Goal: Check status: Check status

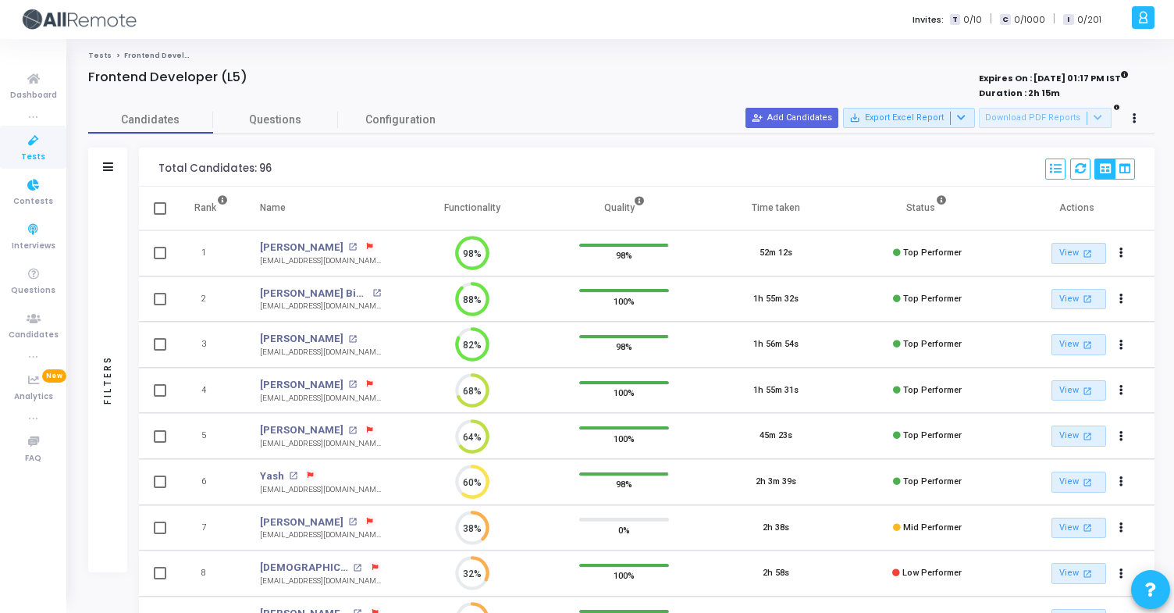
click at [36, 153] on span "Tests" at bounding box center [33, 157] width 24 height 13
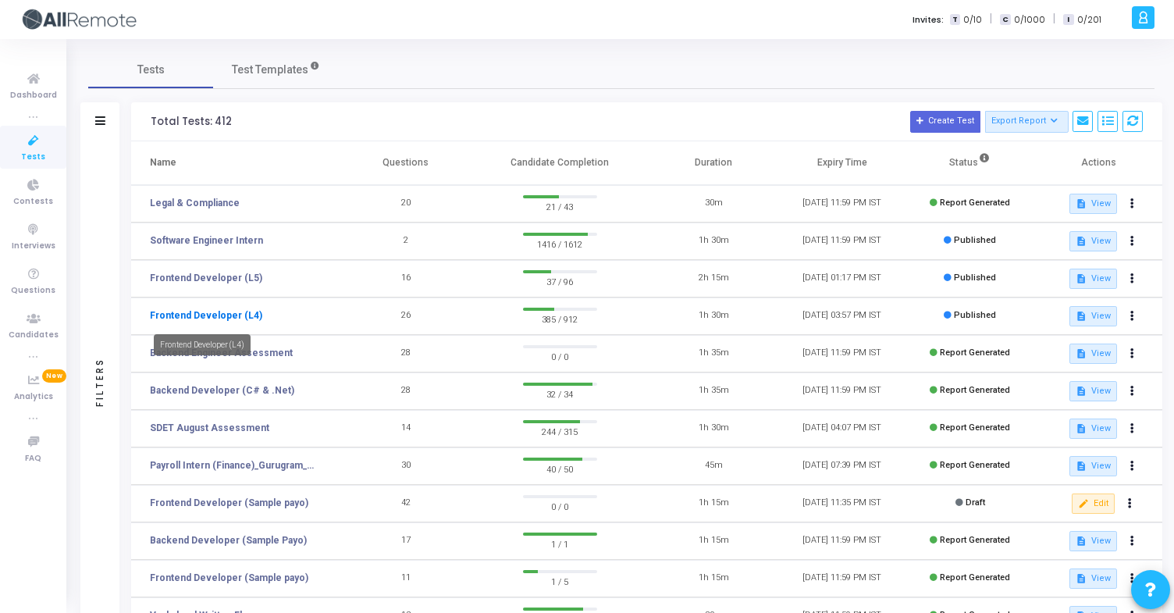
click at [237, 317] on link "Frontend Developer (L4)" at bounding box center [206, 315] width 112 height 14
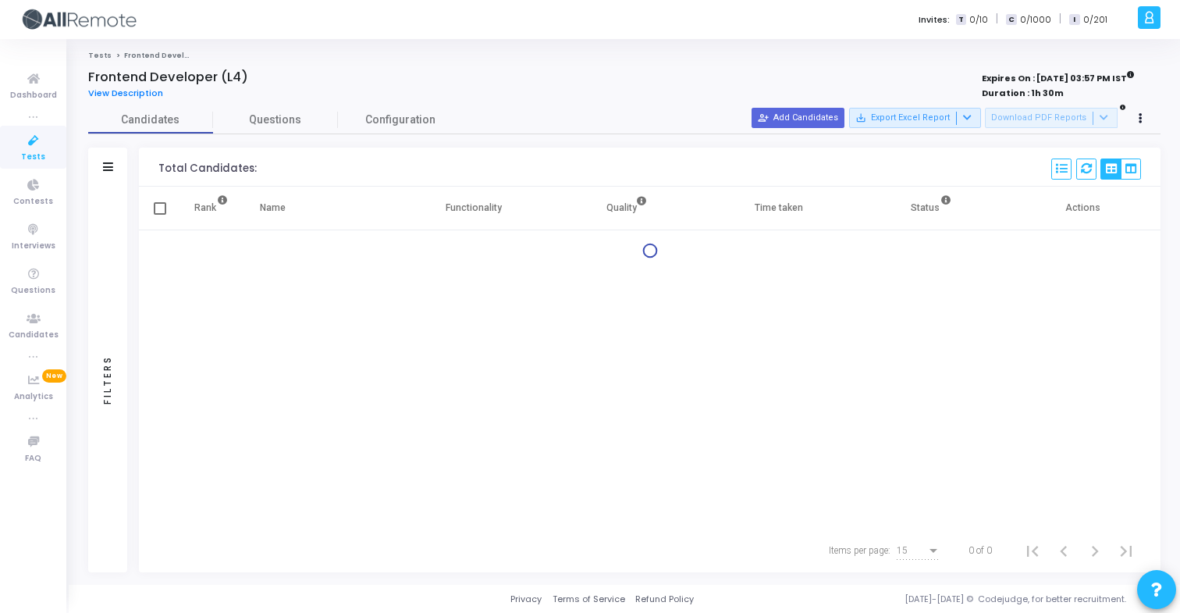
click at [116, 177] on div "Filters" at bounding box center [107, 167] width 39 height 39
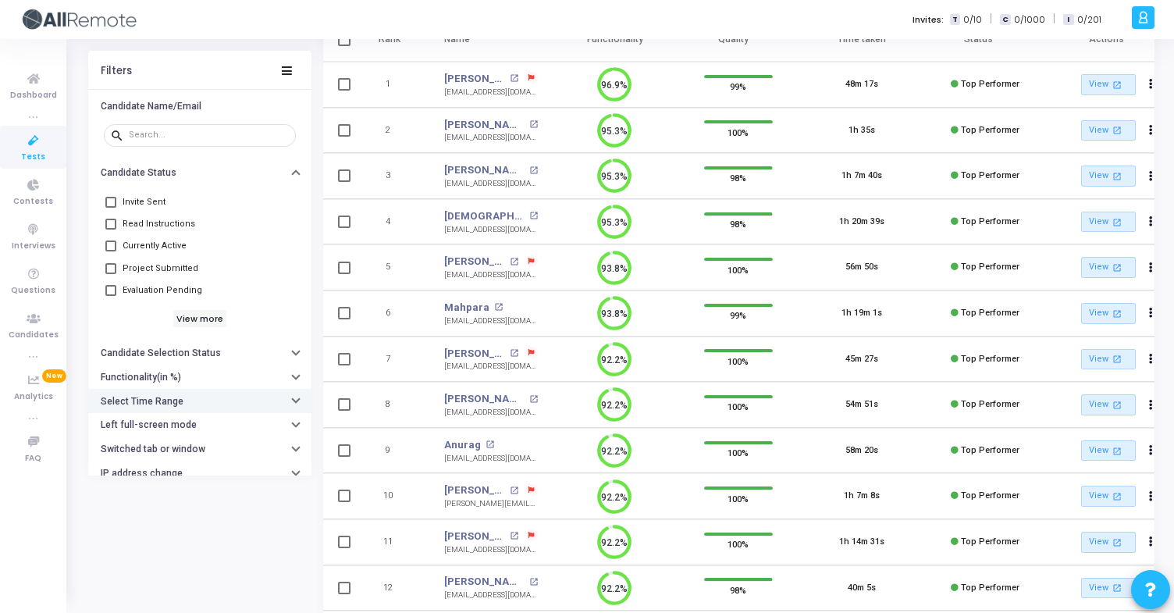
click at [195, 395] on button "Select Time Range" at bounding box center [199, 401] width 223 height 24
click at [228, 433] on input "text" at bounding box center [232, 432] width 116 height 9
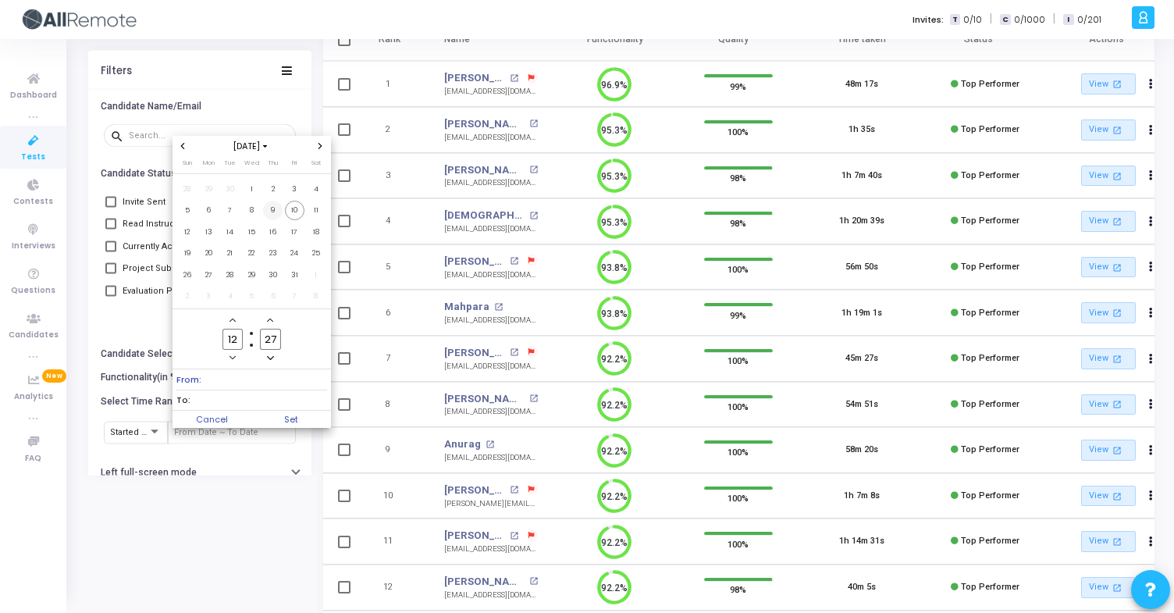
click at [279, 209] on span "9" at bounding box center [273, 211] width 20 height 20
click at [297, 213] on span "10" at bounding box center [295, 211] width 20 height 20
click at [304, 422] on span "Set" at bounding box center [291, 419] width 80 height 17
type input "[DATE] 12:27 PM - [DATE] 12:27 PM"
